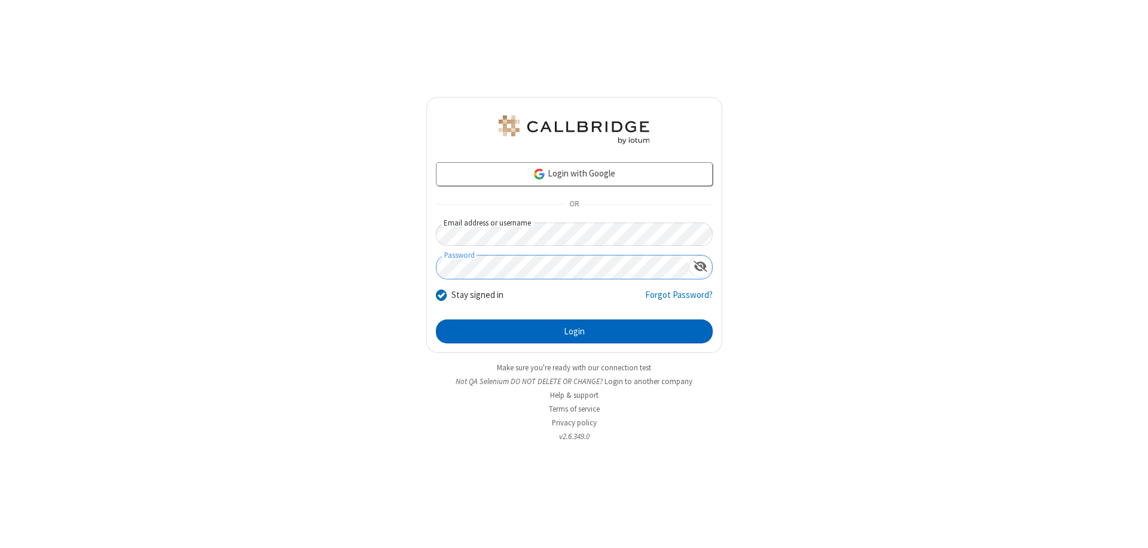
click at [574, 331] on button "Login" at bounding box center [574, 331] width 277 height 24
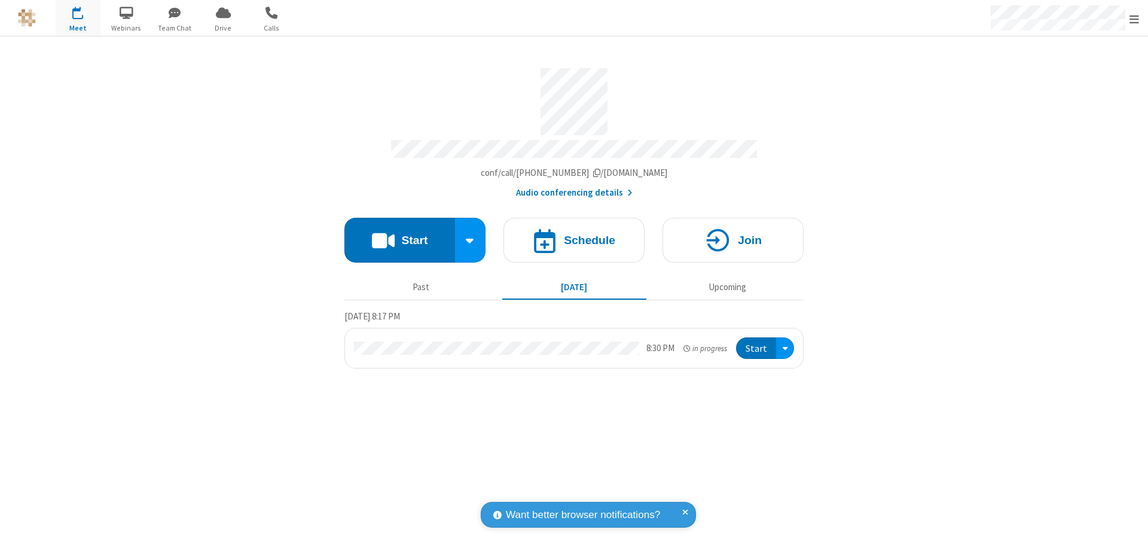
click at [1134, 19] on span "Open menu" at bounding box center [1134, 19] width 10 height 12
click at [223, 27] on span "Drive" at bounding box center [223, 28] width 45 height 11
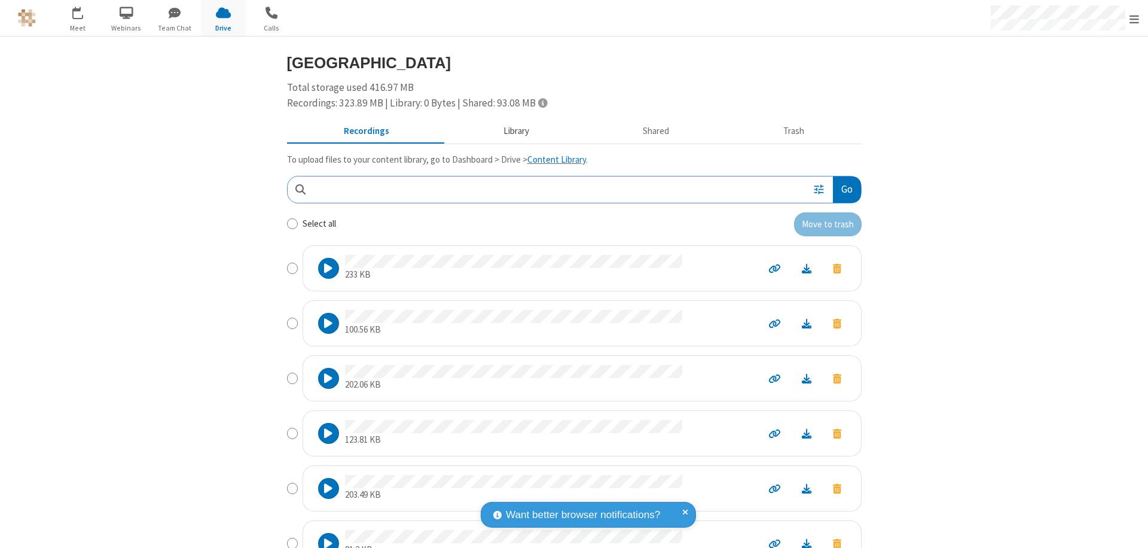
click at [510, 131] on button "Library" at bounding box center [516, 131] width 140 height 23
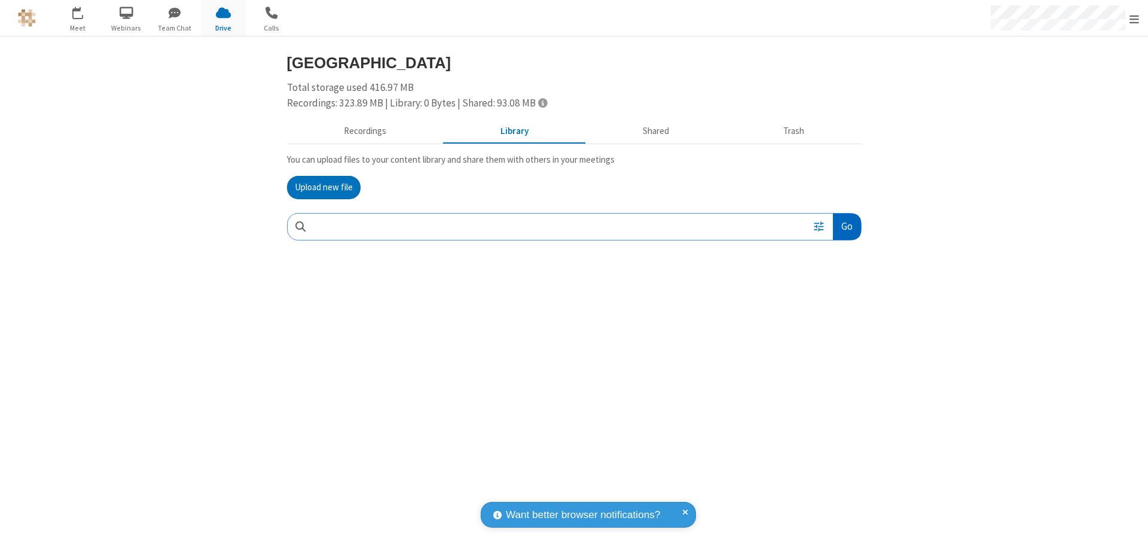
click at [846, 226] on button "Go" at bounding box center [846, 226] width 27 height 27
click at [323, 187] on button "Upload new file" at bounding box center [324, 188] width 74 height 24
